Goal: Task Accomplishment & Management: Manage account settings

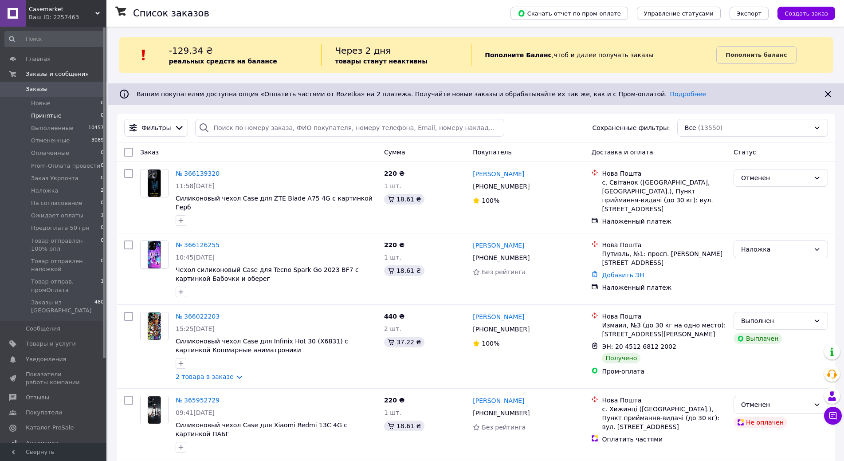
click at [53, 116] on span "Принятые" at bounding box center [46, 116] width 31 height 8
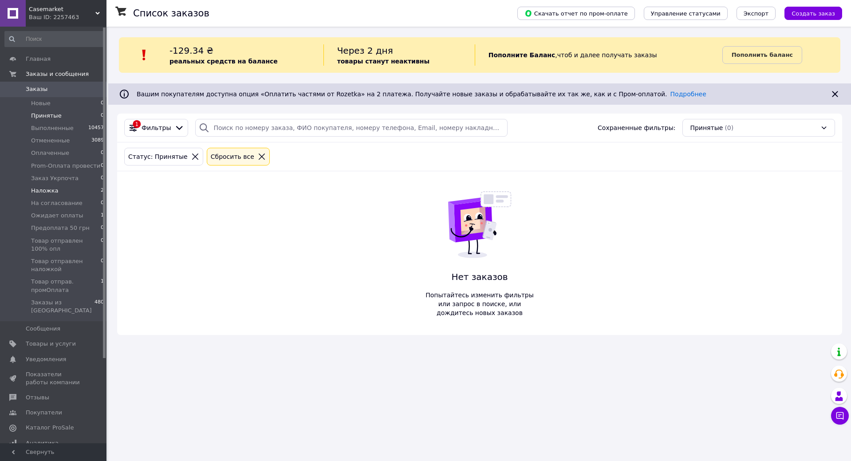
click at [55, 192] on span "Наложка" at bounding box center [45, 191] width 28 height 8
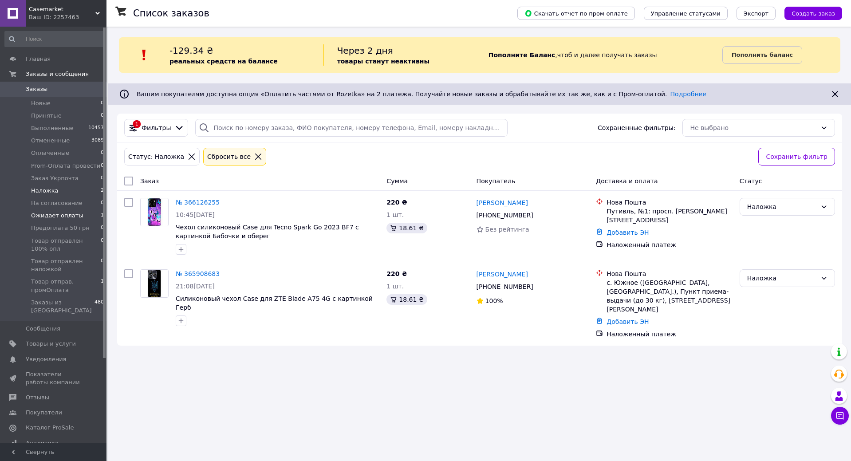
click at [49, 216] on span "Ожидает оплаты" at bounding box center [57, 216] width 52 height 8
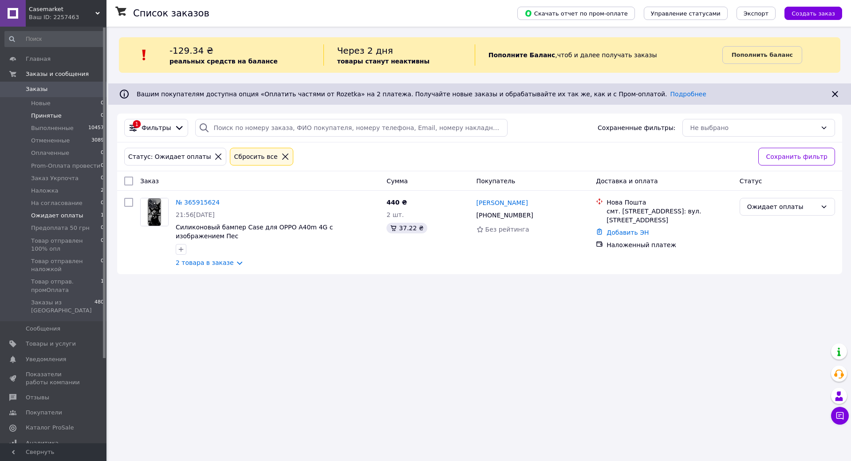
click at [45, 117] on span "Принятые" at bounding box center [46, 116] width 31 height 8
